Goal: Information Seeking & Learning: Learn about a topic

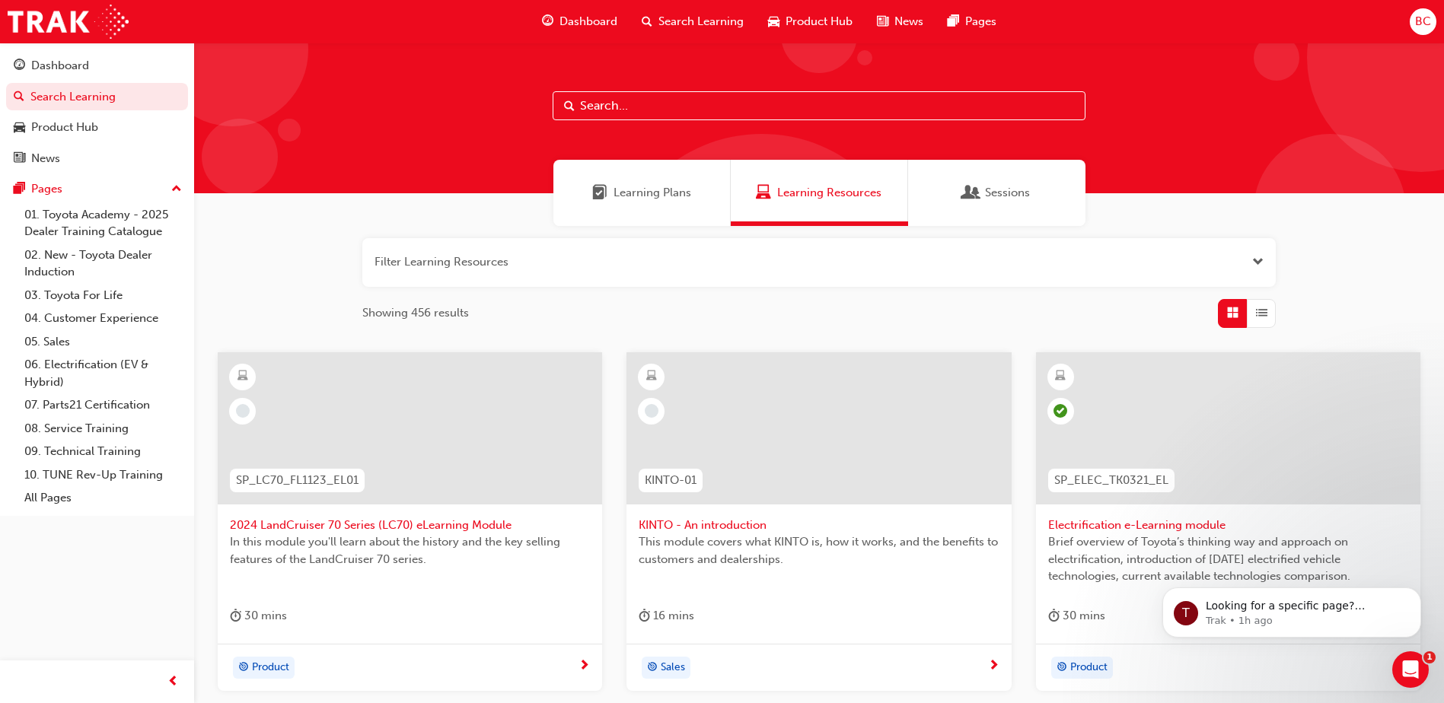
click at [621, 196] on span "Learning Plans" at bounding box center [652, 193] width 78 height 18
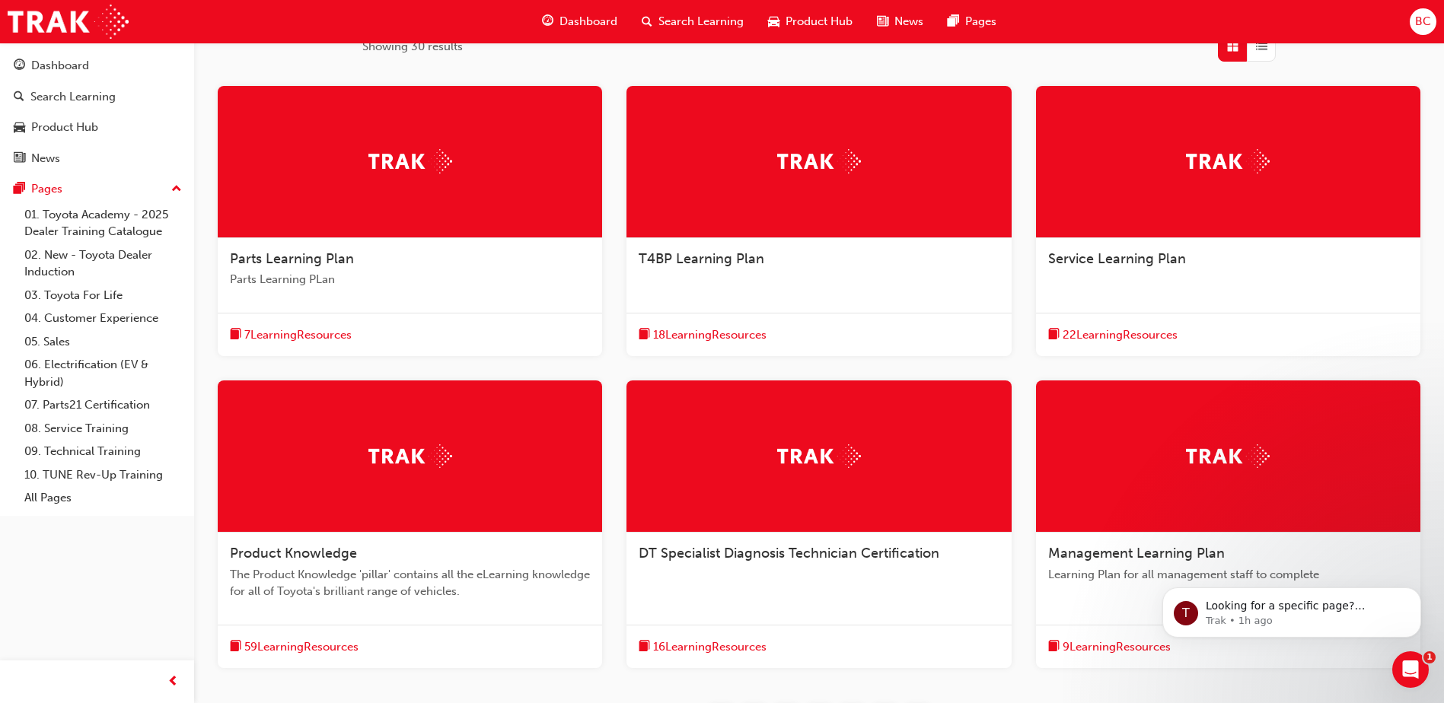
scroll to position [289, 0]
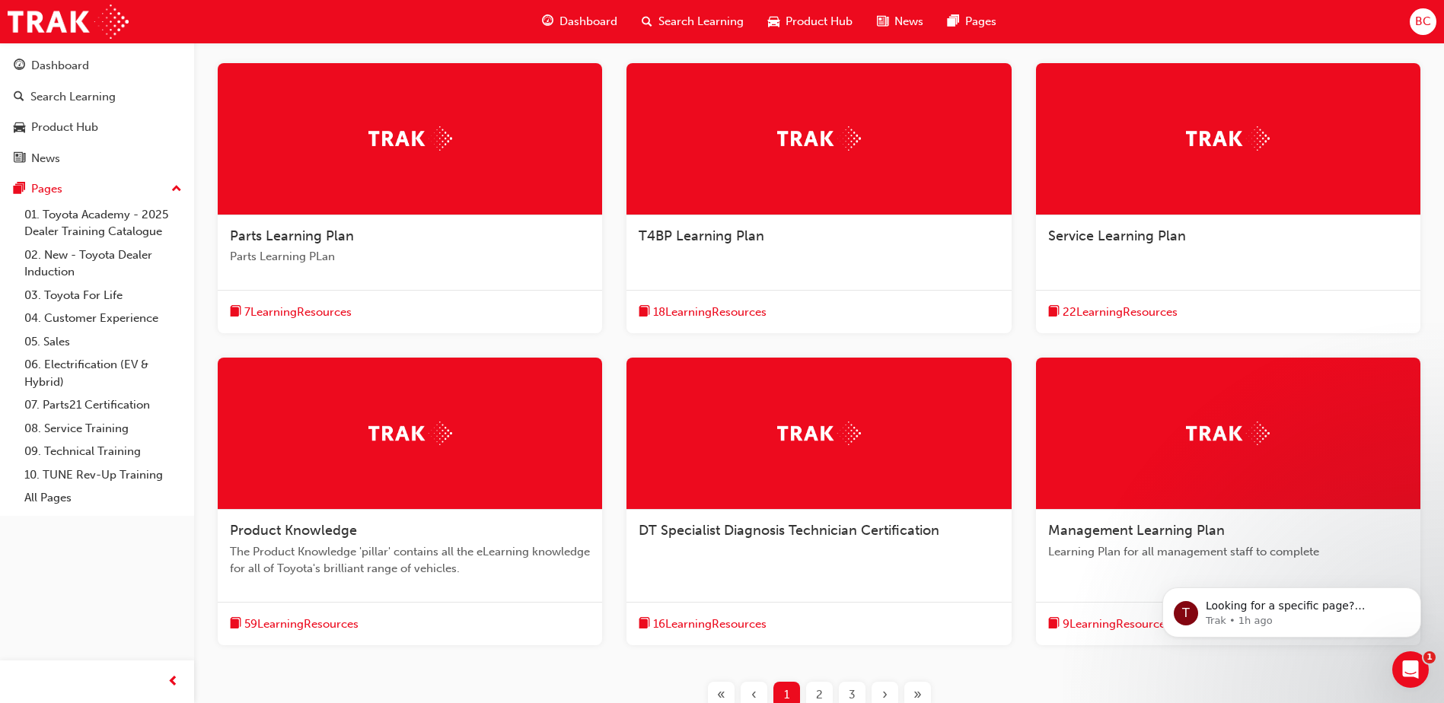
click at [1131, 315] on span "22 Learning Resources" at bounding box center [1119, 313] width 115 height 18
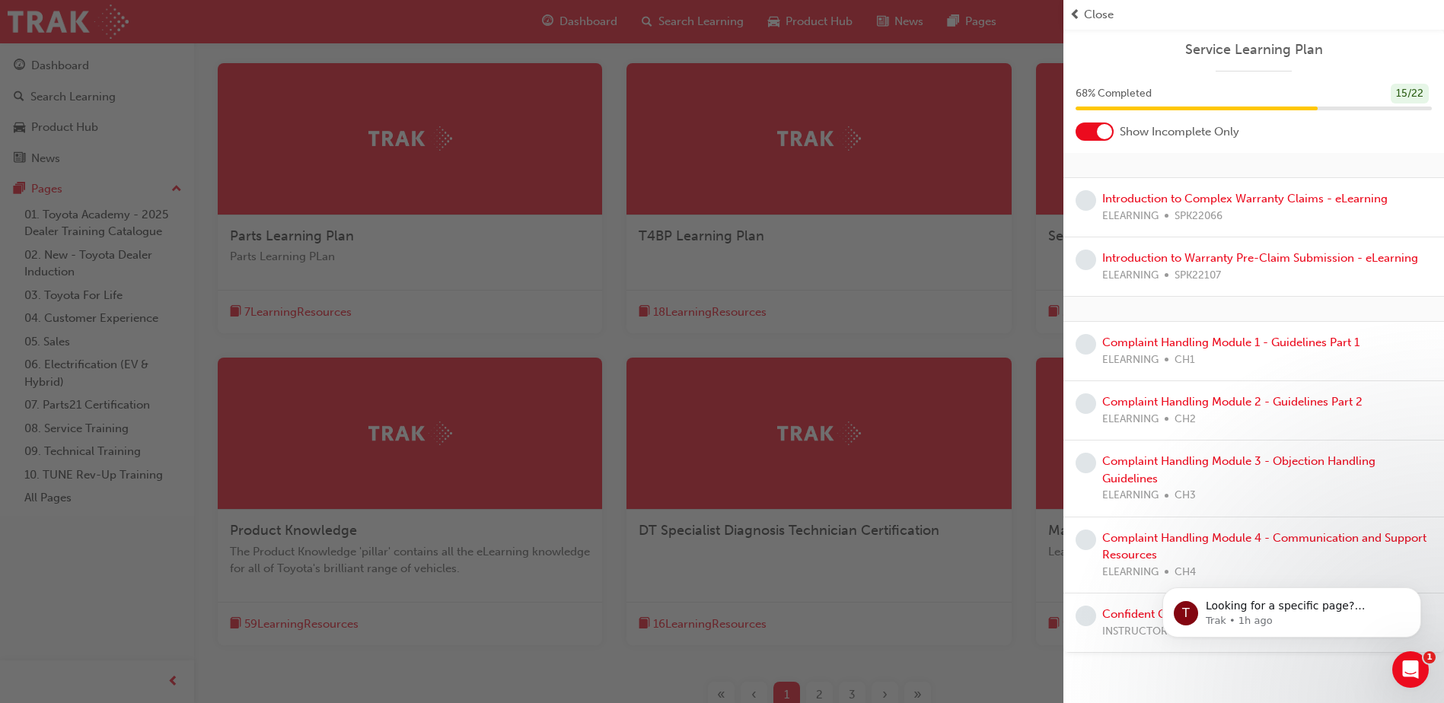
click at [1020, 54] on div "button" at bounding box center [531, 351] width 1063 height 703
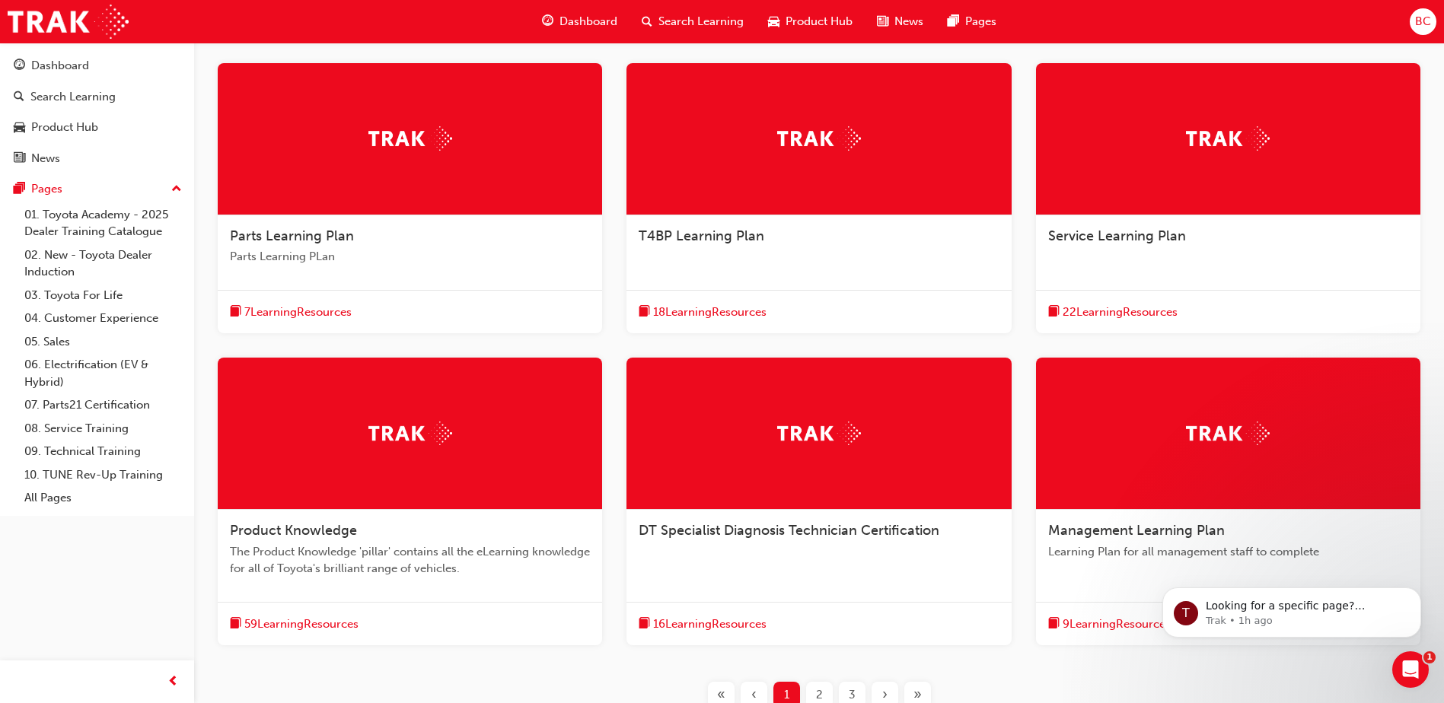
click at [1431, 24] on div "BC" at bounding box center [1422, 21] width 27 height 27
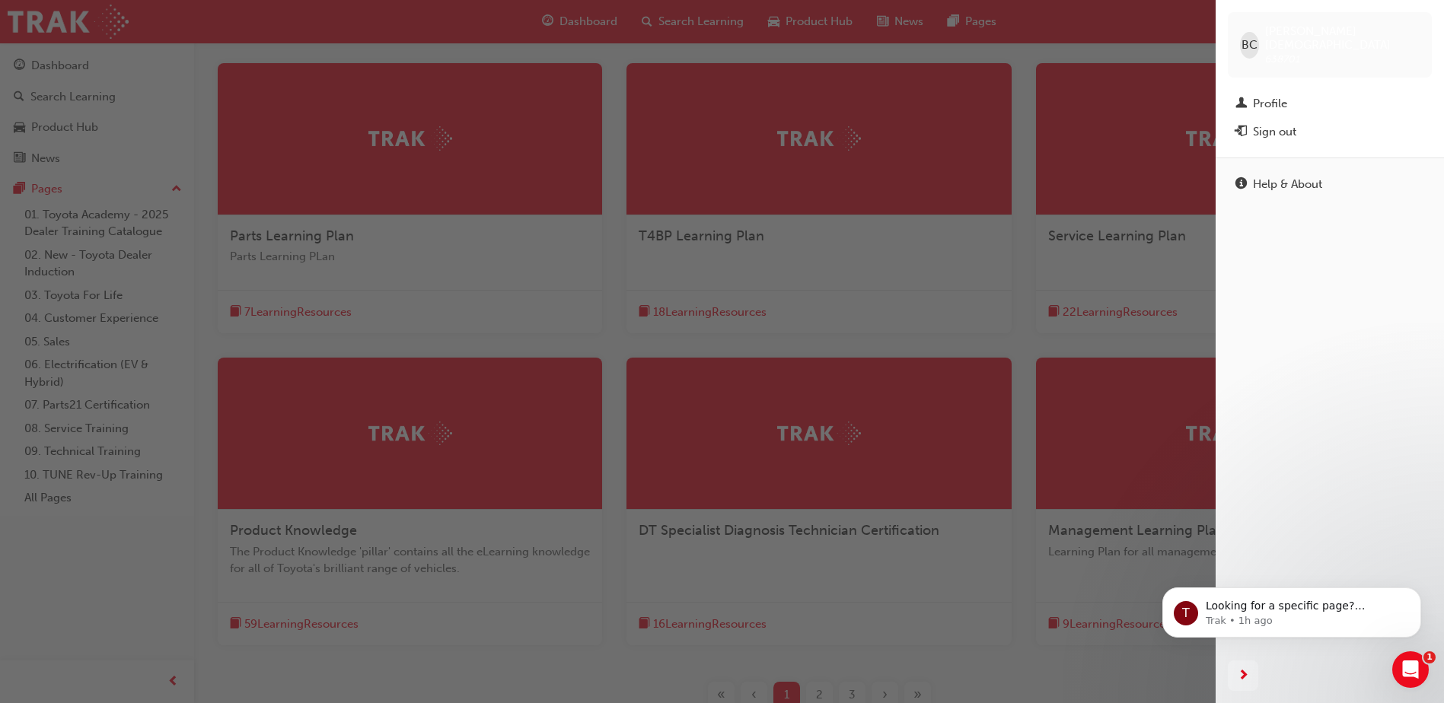
click at [1250, 46] on span "BC" at bounding box center [1249, 46] width 16 height 18
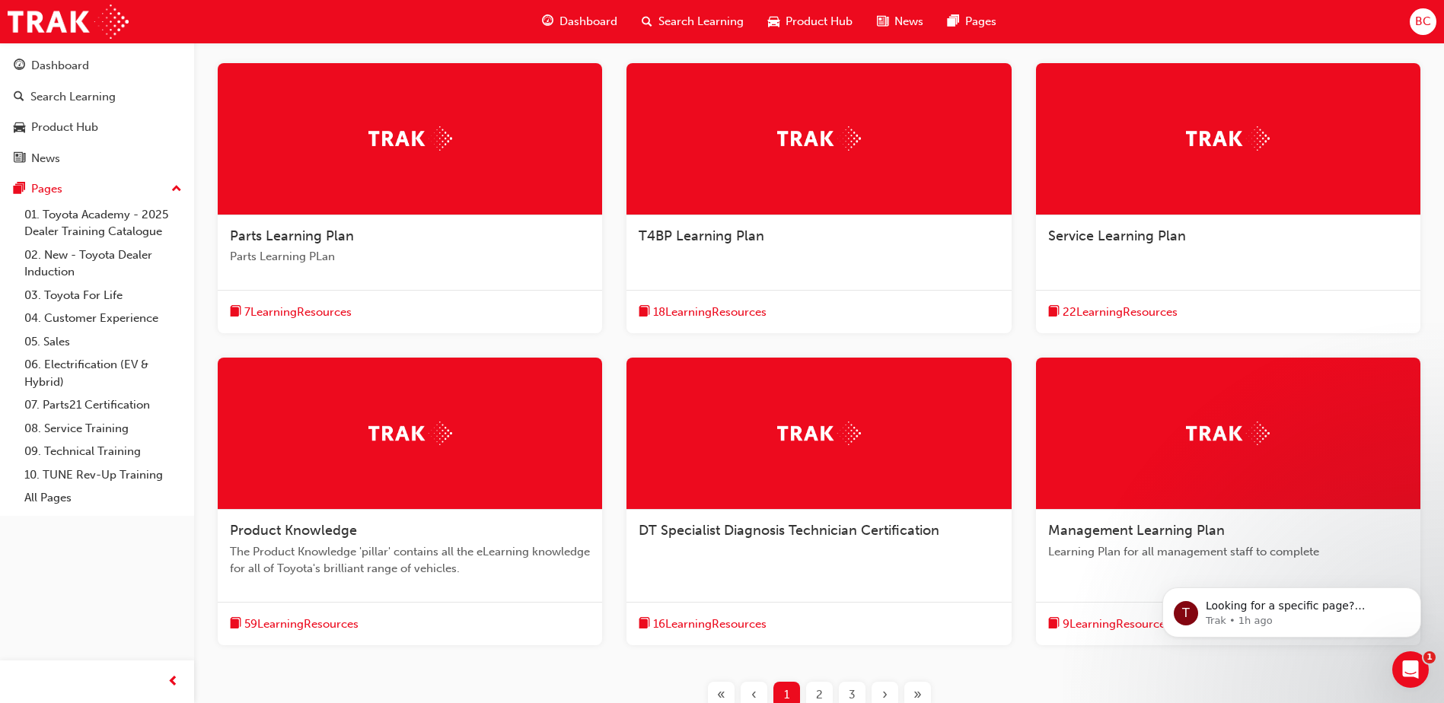
click at [214, 57] on div "Filter Learning Plans Showing 30 results Parts Learning Plan Parts Learning PLa…" at bounding box center [819, 341] width 1250 height 809
